Goal: Find specific page/section: Find specific page/section

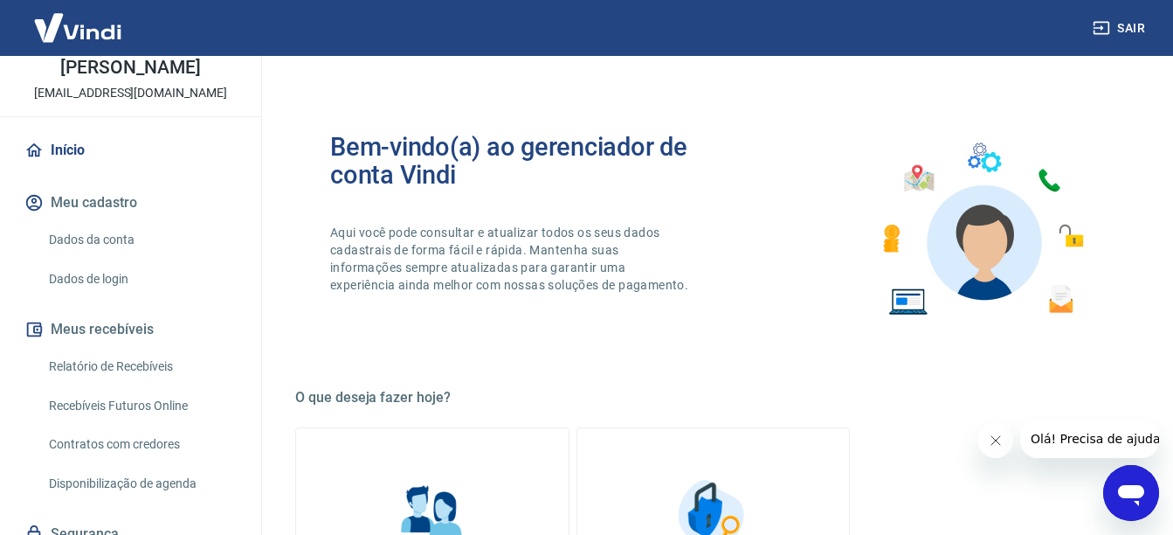
scroll to position [159, 0]
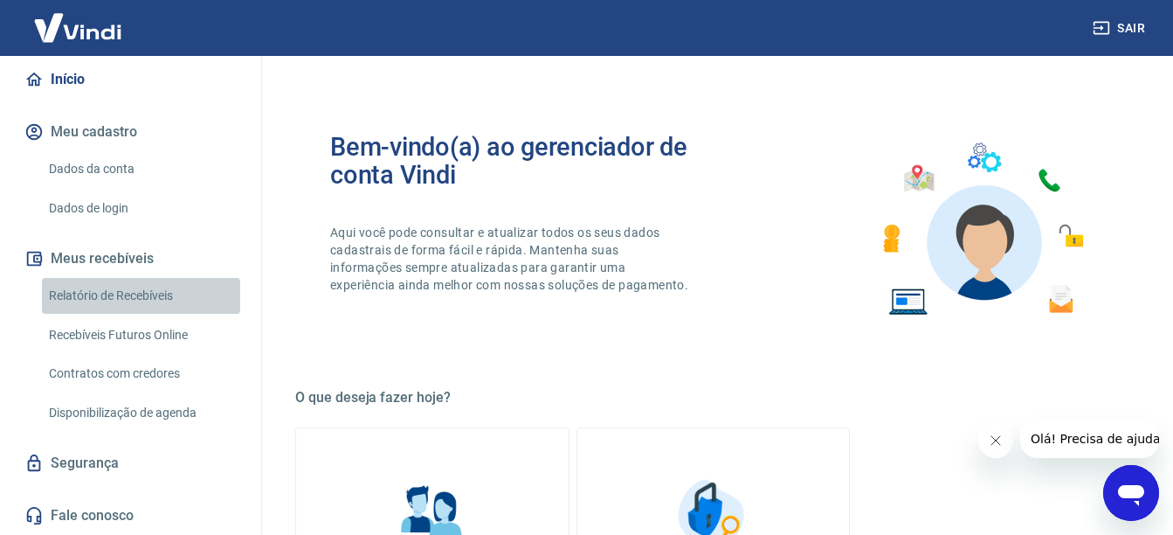
click at [142, 297] on link "Relatório de Recebíveis" at bounding box center [141, 296] width 198 height 36
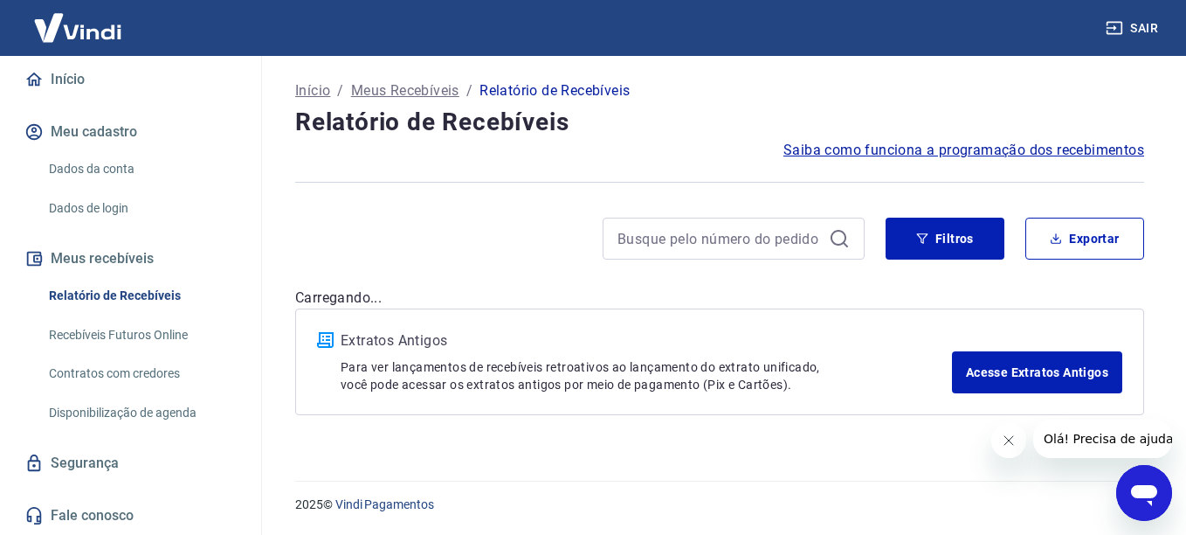
click at [158, 344] on link "Recebíveis Futuros Online" at bounding box center [141, 335] width 198 height 36
